Goal: Task Accomplishment & Management: Manage account settings

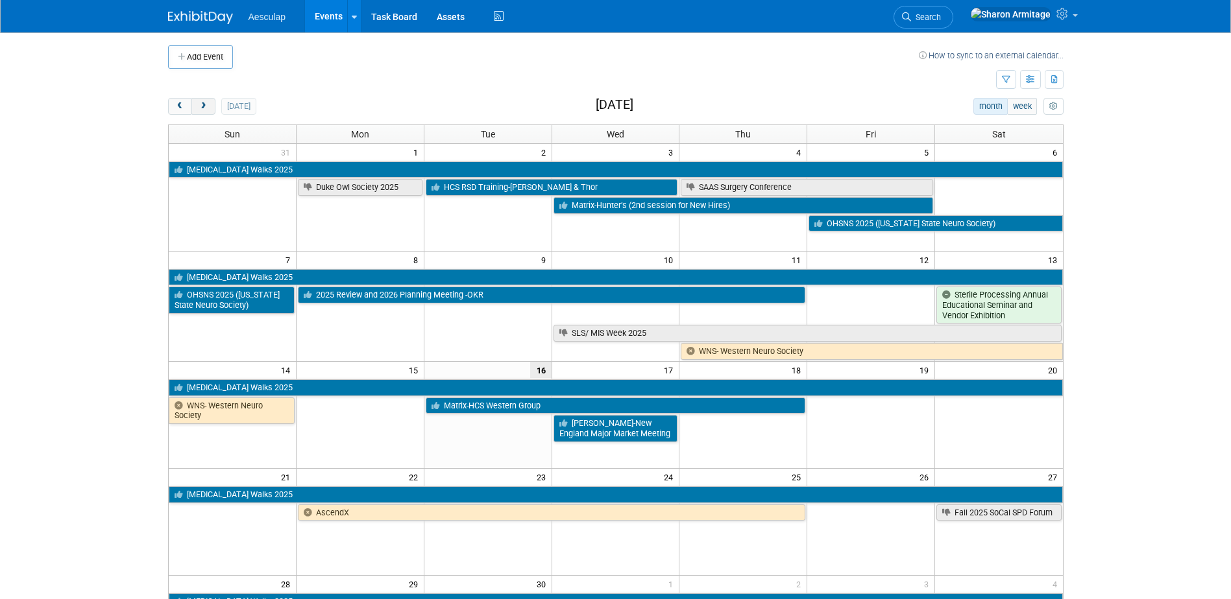
click at [208, 109] on span "next" at bounding box center [204, 107] width 10 height 8
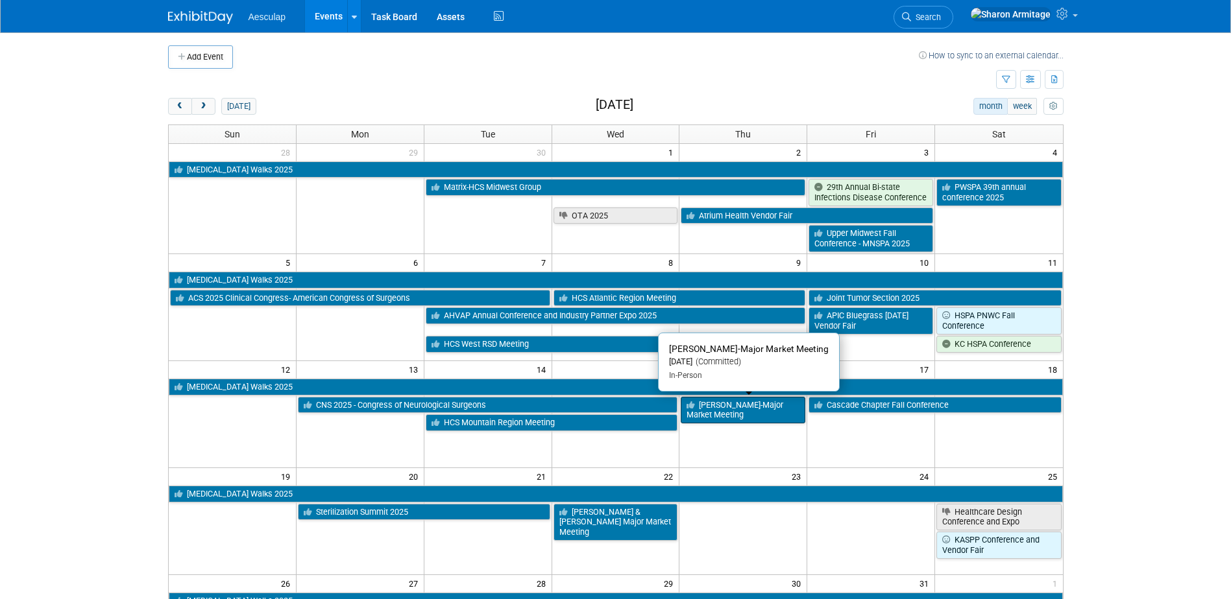
click at [745, 406] on link "[PERSON_NAME]-Major Market Meeting" at bounding box center [743, 410] width 125 height 27
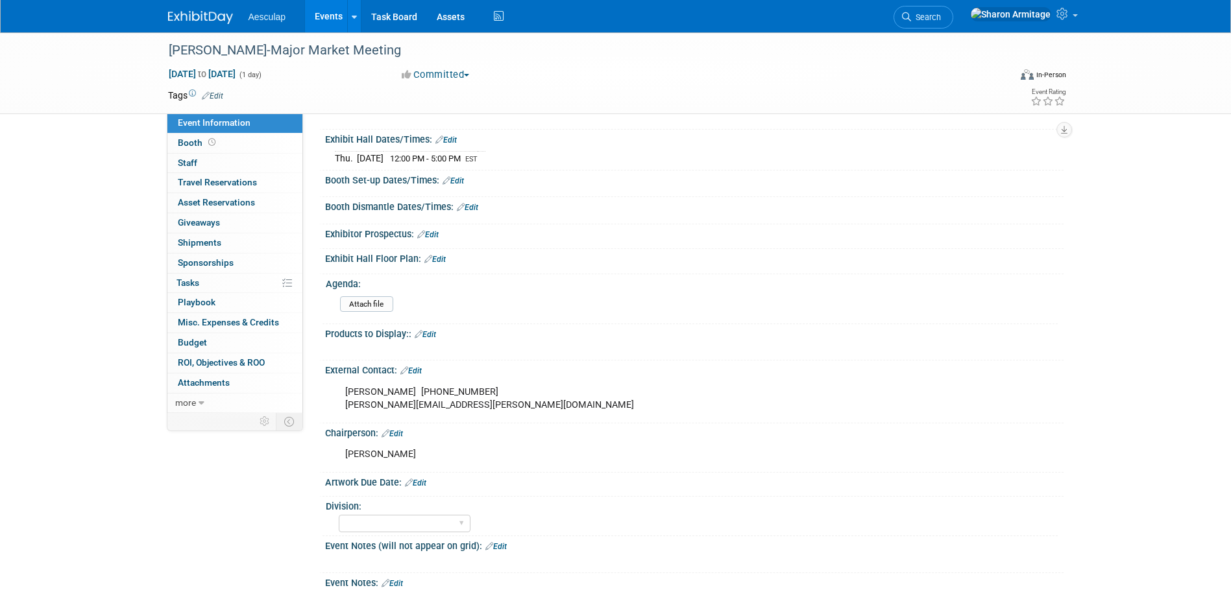
scroll to position [260, 0]
click at [229, 179] on span "Travel Reservations 0" at bounding box center [217, 182] width 79 height 10
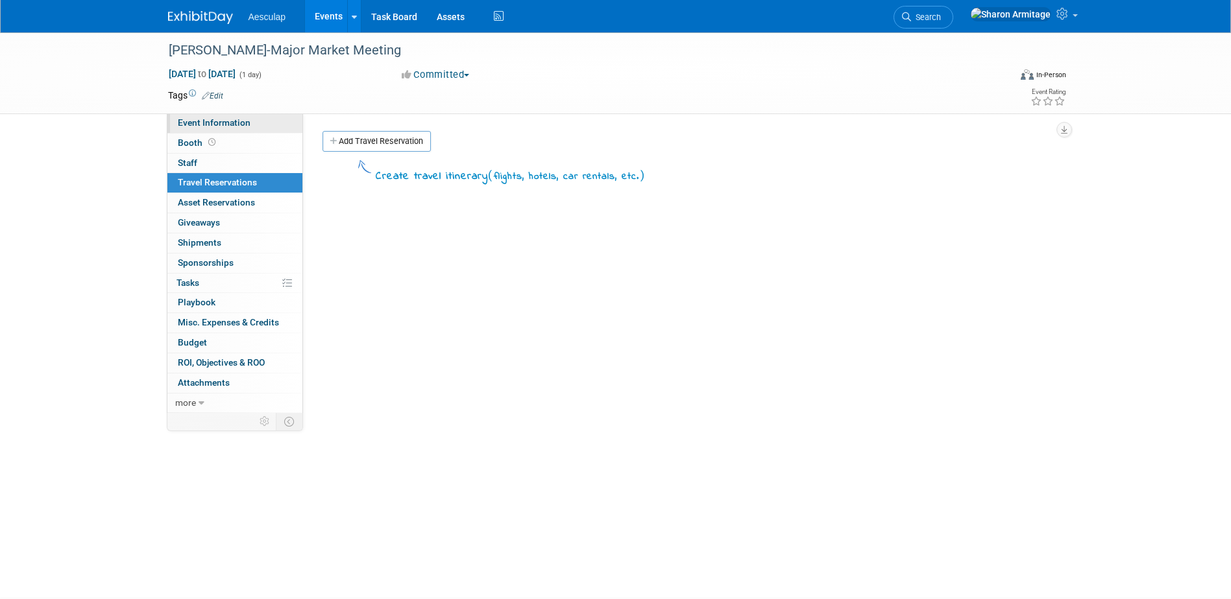
click at [239, 119] on span "Event Information" at bounding box center [214, 122] width 73 height 10
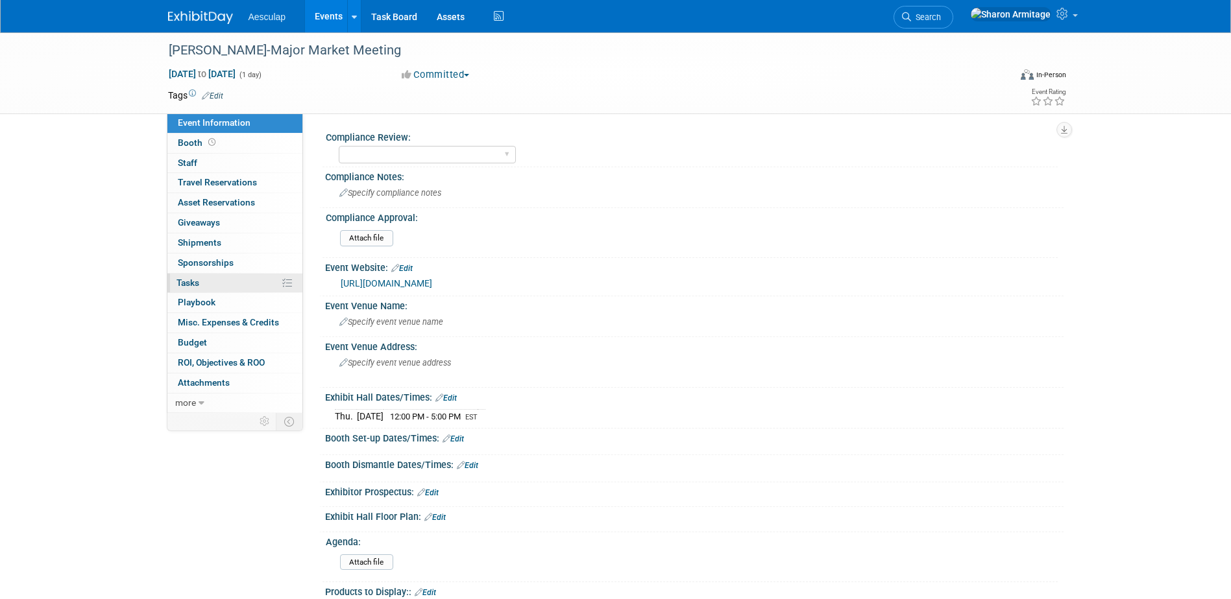
click at [234, 280] on link "0% Tasks 0%" at bounding box center [234, 283] width 135 height 19
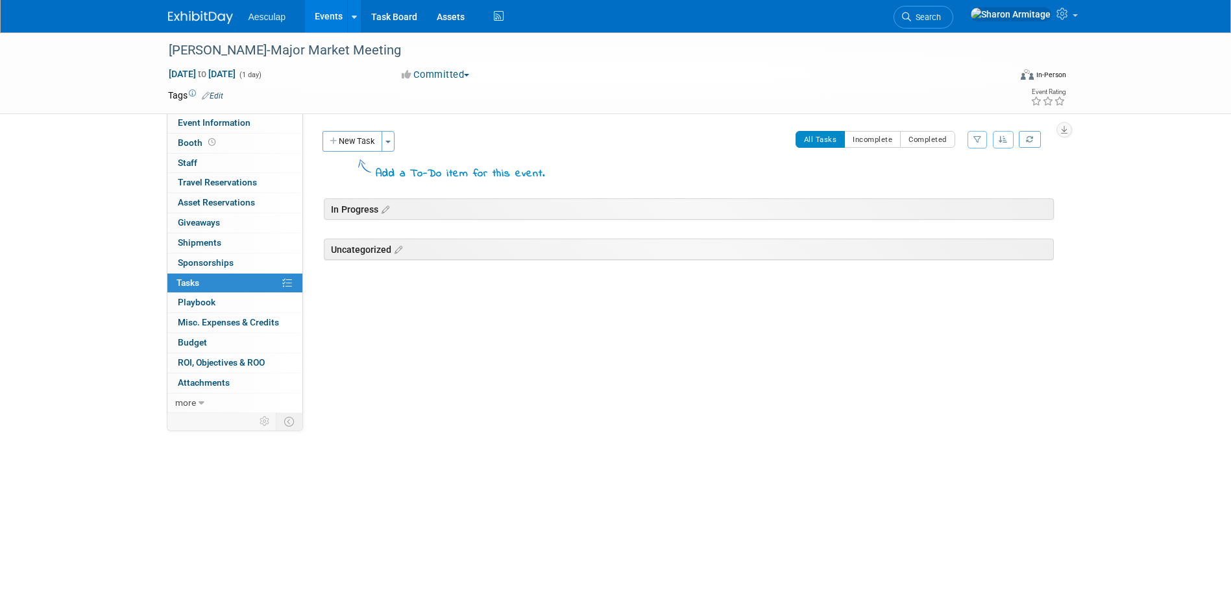
click at [350, 207] on div "In Progress" at bounding box center [689, 209] width 730 height 21
click at [210, 125] on span "Event Information" at bounding box center [214, 122] width 73 height 10
